Goal: Task Accomplishment & Management: Use online tool/utility

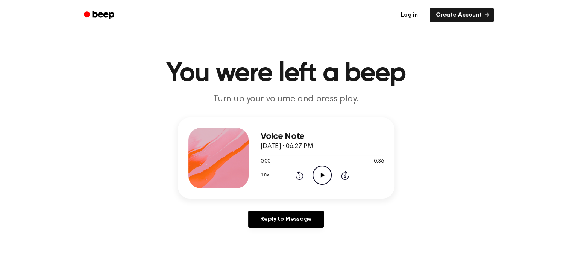
click at [322, 175] on icon at bounding box center [323, 175] width 4 height 5
click at [321, 174] on icon at bounding box center [323, 175] width 4 height 5
click at [323, 176] on icon "Play Audio" at bounding box center [321, 175] width 19 height 19
click at [321, 175] on icon at bounding box center [323, 175] width 4 height 5
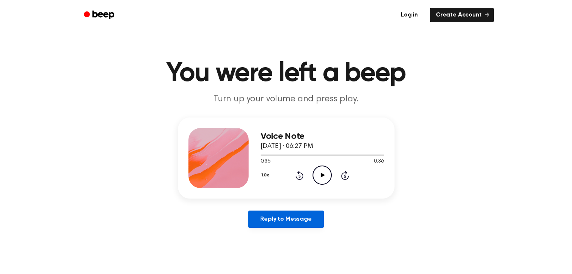
click at [290, 220] on link "Reply to Message" at bounding box center [285, 219] width 75 height 17
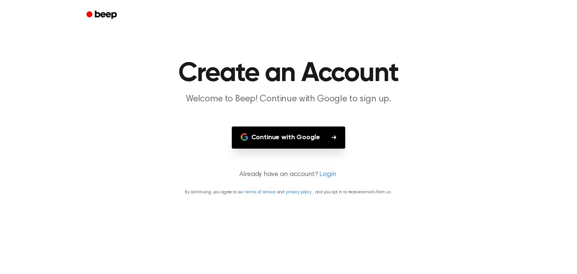
click at [288, 135] on button "Continue with Google" at bounding box center [289, 138] width 114 height 22
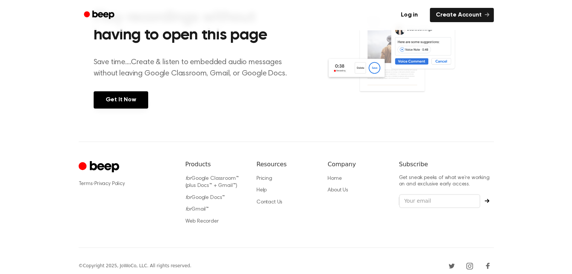
scroll to position [329, 0]
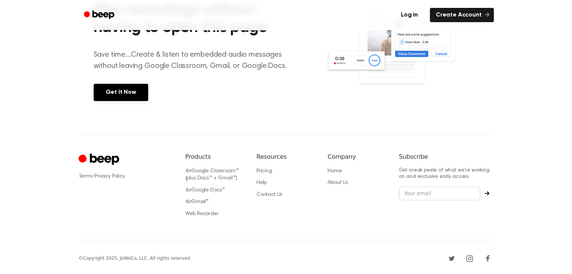
click at [461, 168] on p "Get sneak peeks of what we’re working on and exclusive early access." at bounding box center [446, 174] width 95 height 13
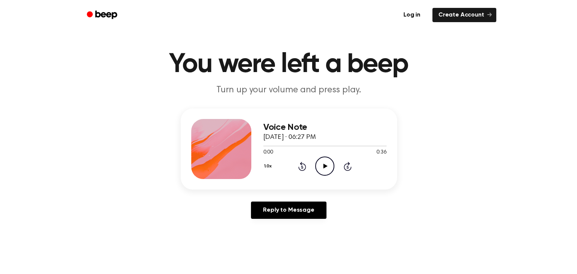
scroll to position [0, 0]
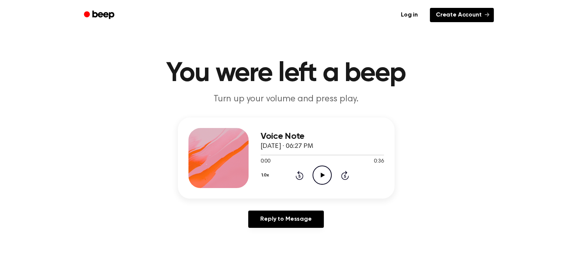
click at [461, 15] on link "Create Account" at bounding box center [461, 15] width 64 height 14
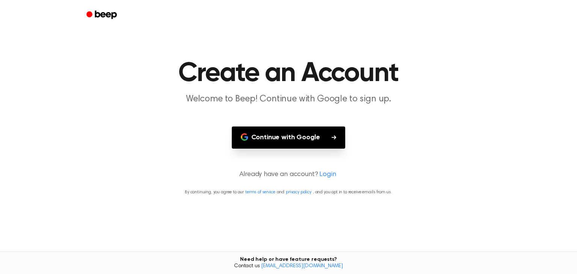
click at [287, 136] on button "Continue with Google" at bounding box center [289, 138] width 114 height 22
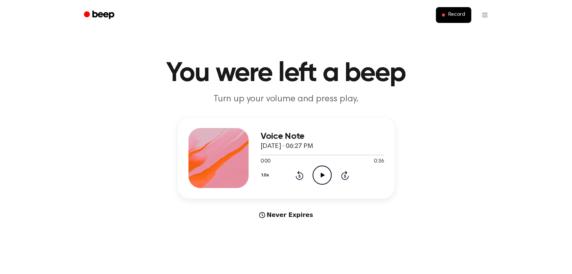
click at [322, 174] on icon "Play Audio" at bounding box center [321, 175] width 19 height 19
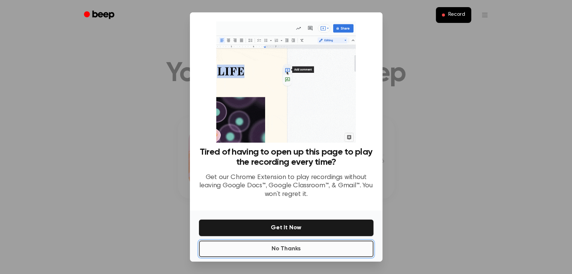
click at [289, 248] on button "No Thanks" at bounding box center [286, 249] width 174 height 17
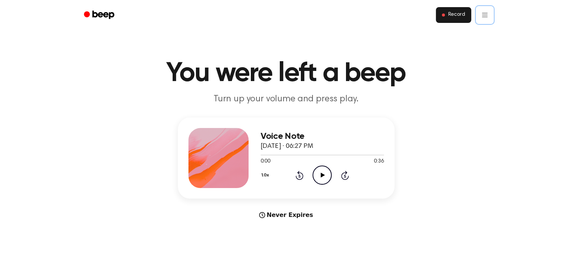
click at [459, 15] on span "Record" at bounding box center [456, 15] width 17 height 7
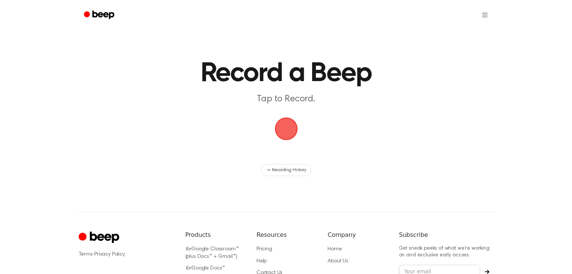
click at [295, 130] on span "button" at bounding box center [285, 128] width 27 height 27
click at [485, 14] on html "Record a Beep Tap to Record. Recording History ⚠️ We are experiencing issues wi…" at bounding box center [288, 177] width 577 height 355
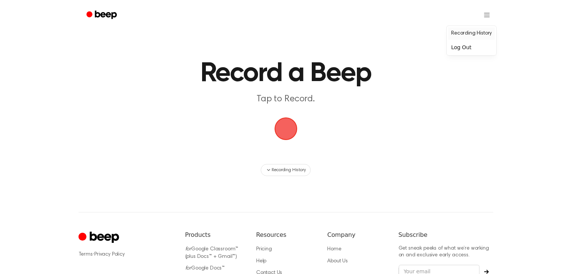
click at [458, 34] on link "Recording History" at bounding box center [471, 33] width 47 height 12
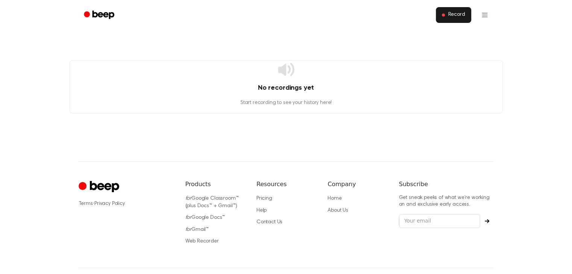
click at [457, 16] on span "Record" at bounding box center [456, 15] width 17 height 7
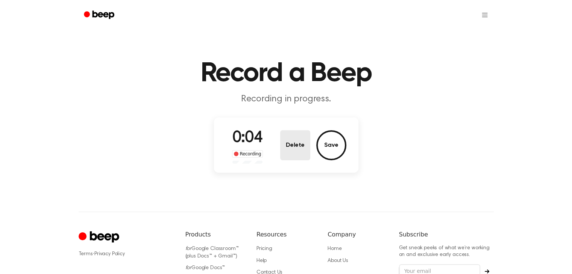
click at [293, 150] on button "Delete" at bounding box center [295, 145] width 30 height 30
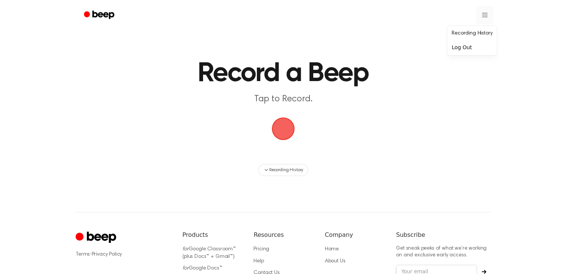
click at [482, 14] on html "Record a Beep Tap to Record. Recording History ⚠️ We are experiencing issues wi…" at bounding box center [286, 177] width 572 height 355
click at [461, 32] on link "Recording History" at bounding box center [471, 33] width 47 height 12
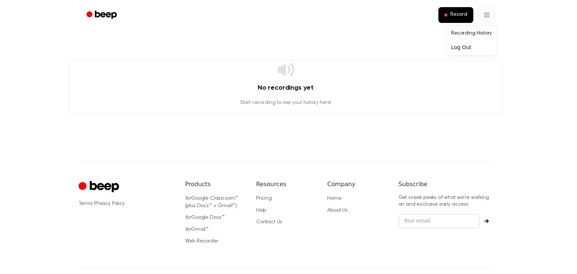
click at [483, 17] on html "Record No recordings yet Start recording to see your history here! ⚠️ We are ex…" at bounding box center [288, 152] width 577 height 304
